Goal: Information Seeking & Learning: Learn about a topic

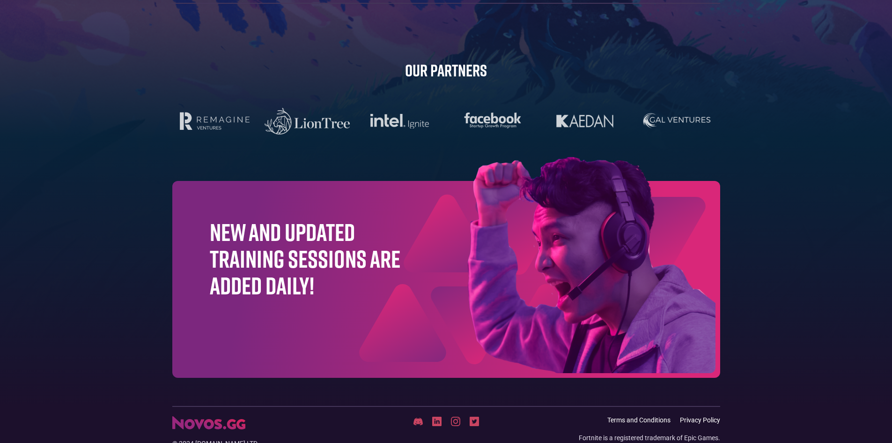
scroll to position [2958, 0]
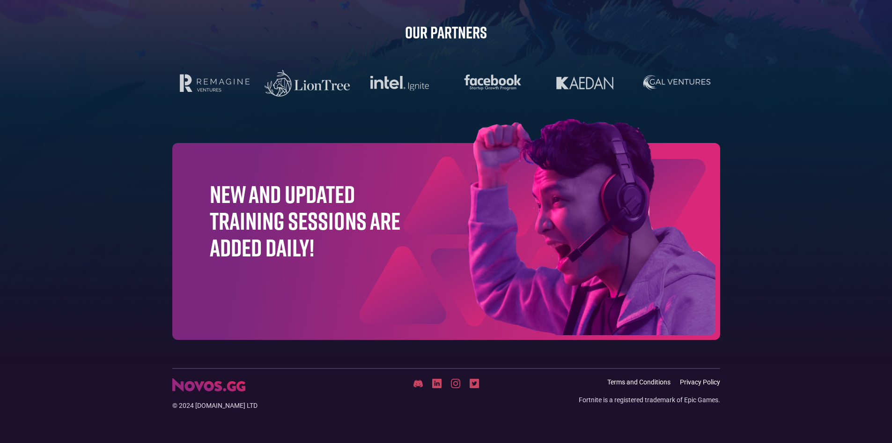
drag, startPoint x: 325, startPoint y: 257, endPoint x: 327, endPoint y: 266, distance: 8.7
click at [325, 258] on h1 "New and updated training sessions are added daily!" at bounding box center [305, 220] width 191 height 81
click at [477, 239] on img at bounding box center [545, 229] width 352 height 220
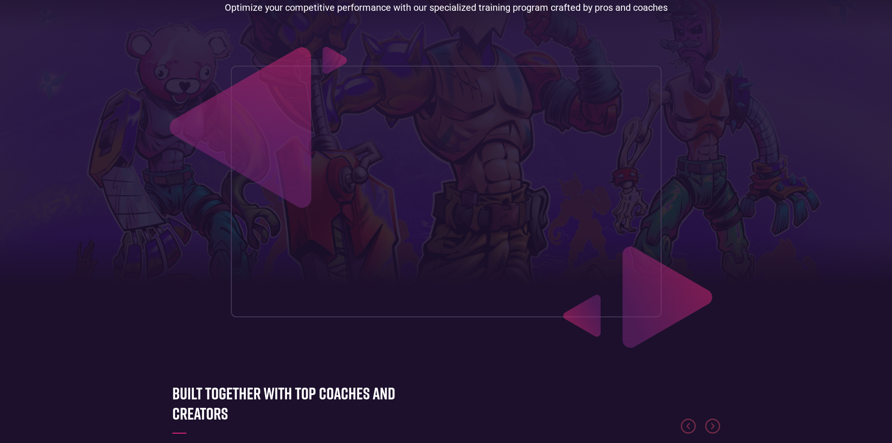
scroll to position [0, 0]
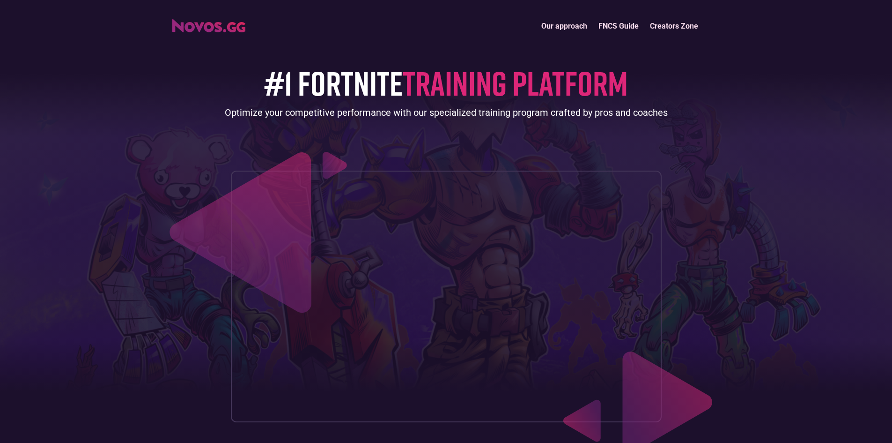
click at [616, 21] on link "FNCS Guide" at bounding box center [619, 26] width 52 height 20
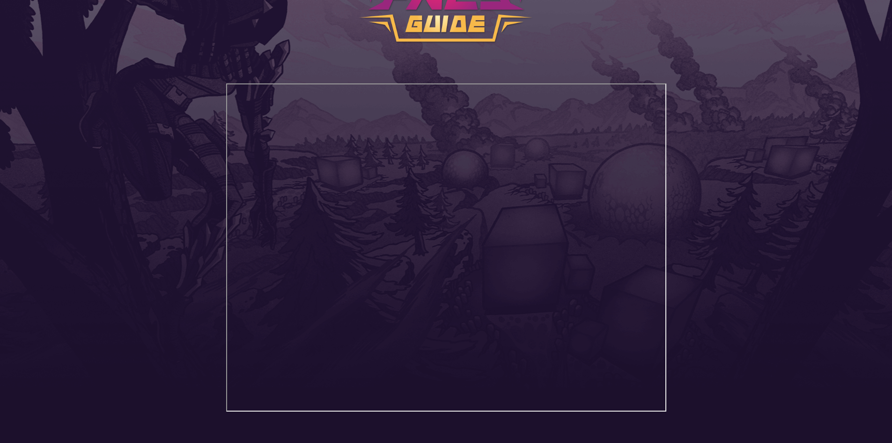
scroll to position [97, 0]
